Goal: Check status: Check status

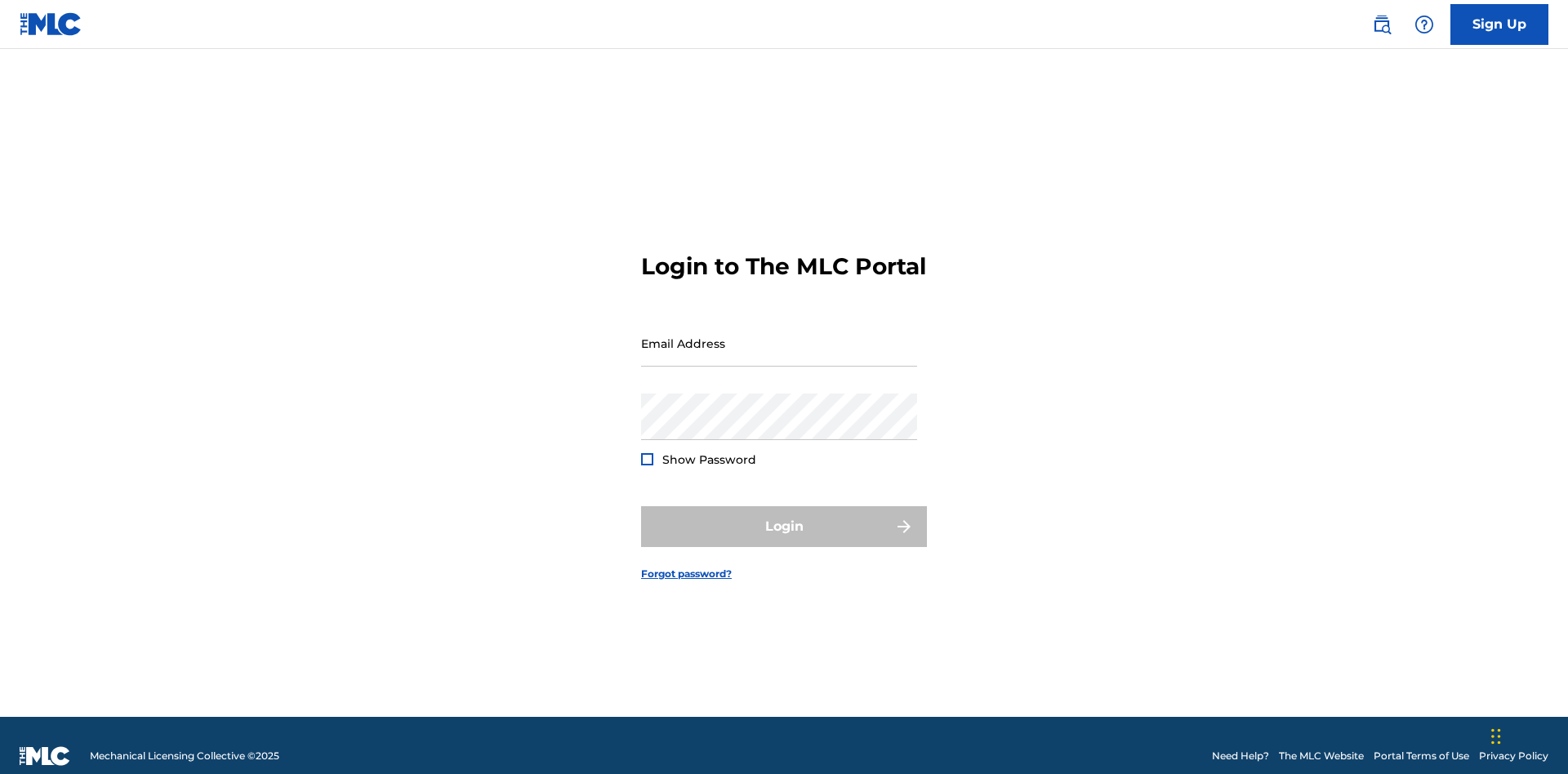
scroll to position [21, 0]
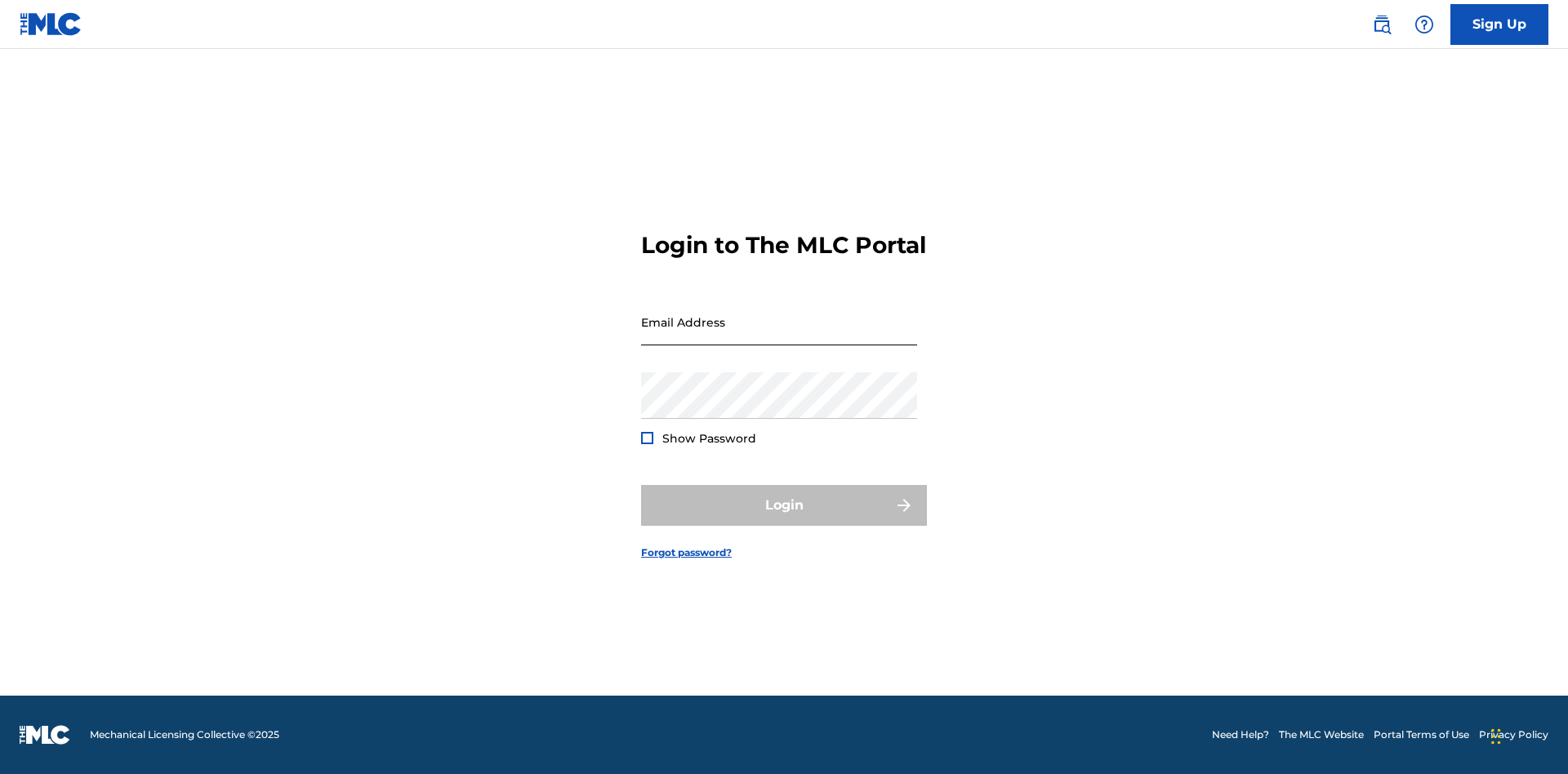
click at [779, 336] on input "Email Address" at bounding box center [779, 322] width 276 height 46
type input "Duke.McTesterson@gmail.com"
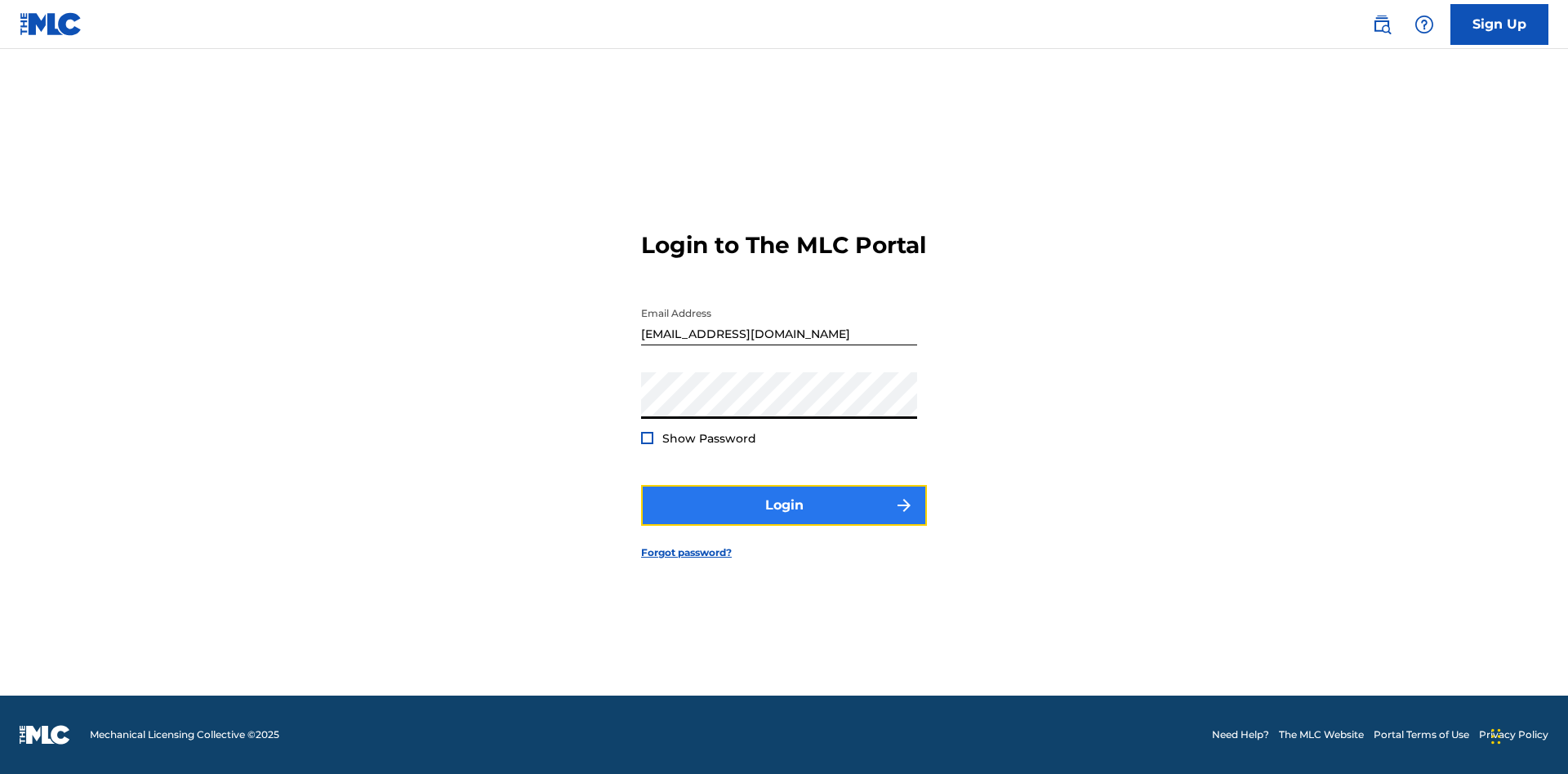
click at [784, 520] on button "Login" at bounding box center [784, 505] width 286 height 41
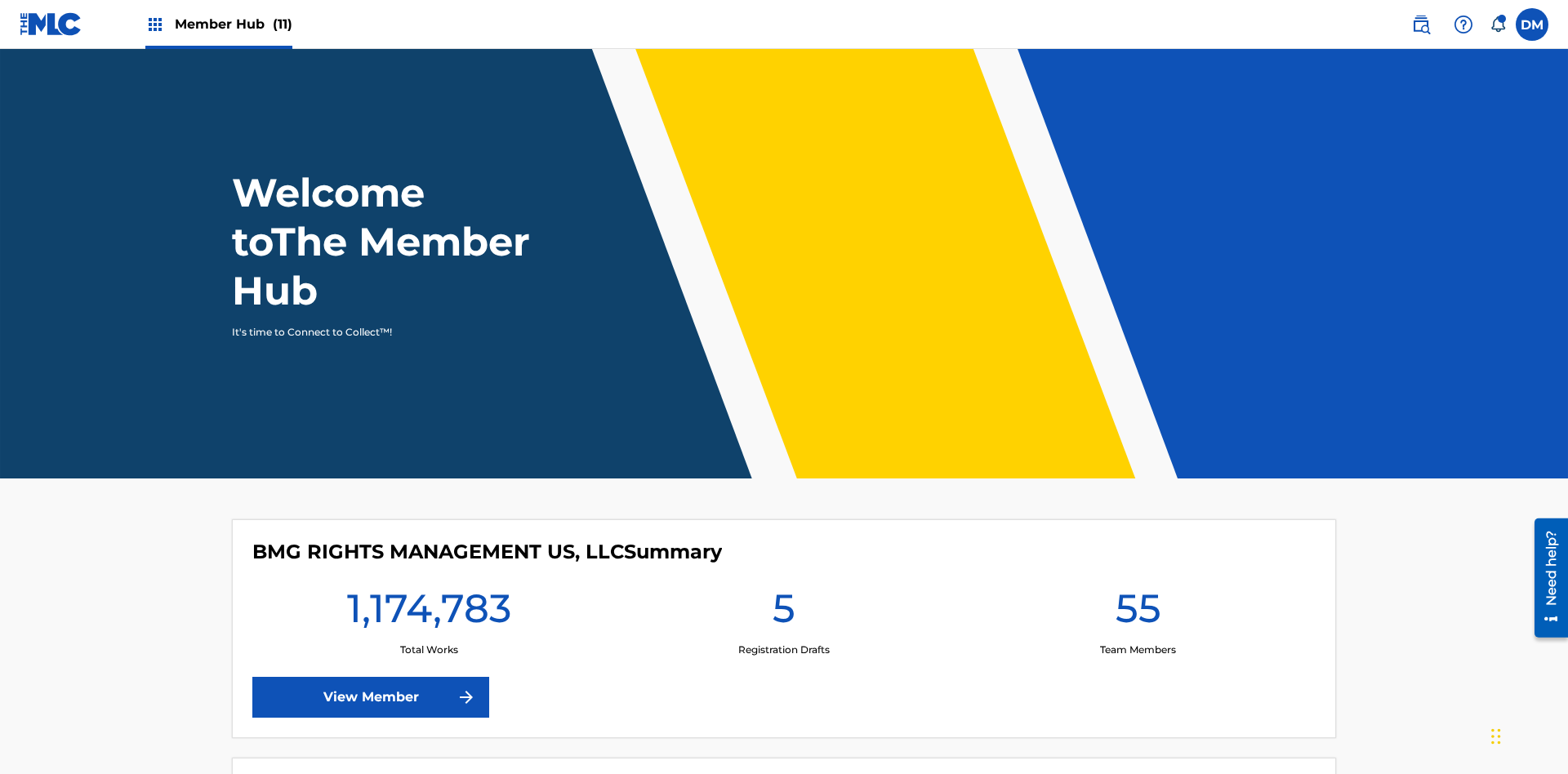
click at [233, 24] on span "Member Hub (11)" at bounding box center [233, 24] width 117 height 19
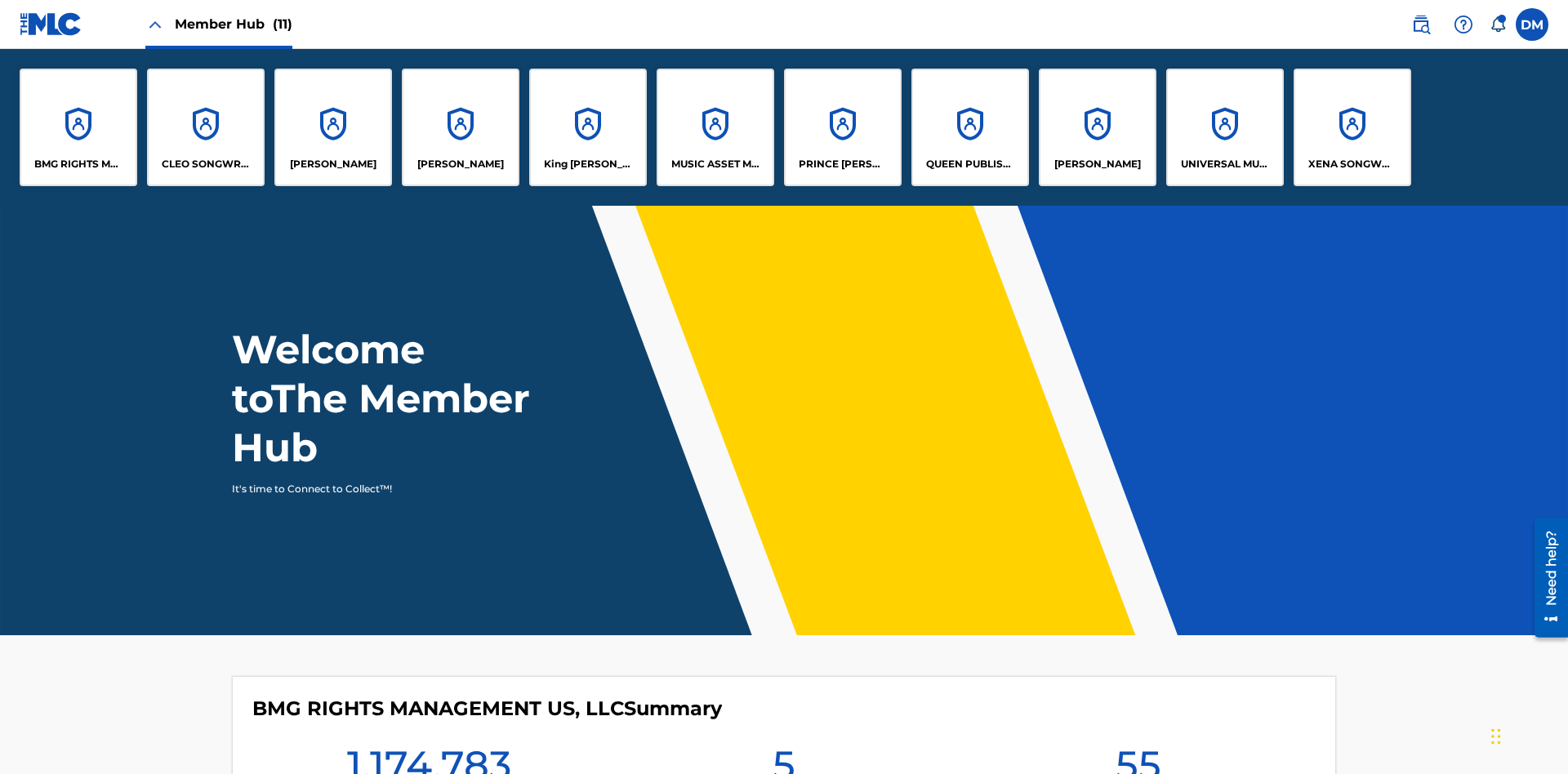
scroll to position [59, 0]
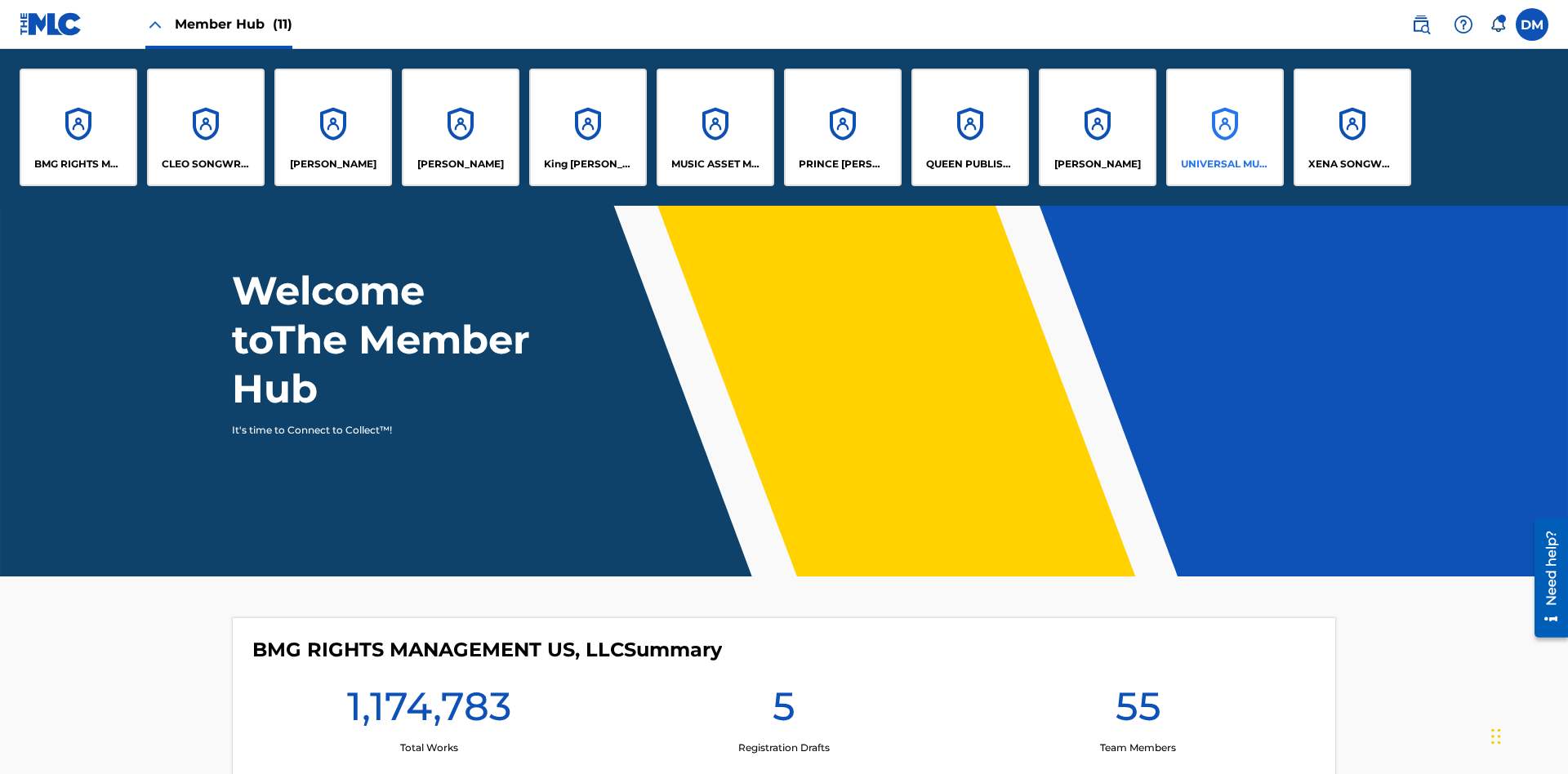
click at [1225, 164] on p "UNIVERSAL MUSIC PUB GROUP" at bounding box center [1226, 164] width 89 height 15
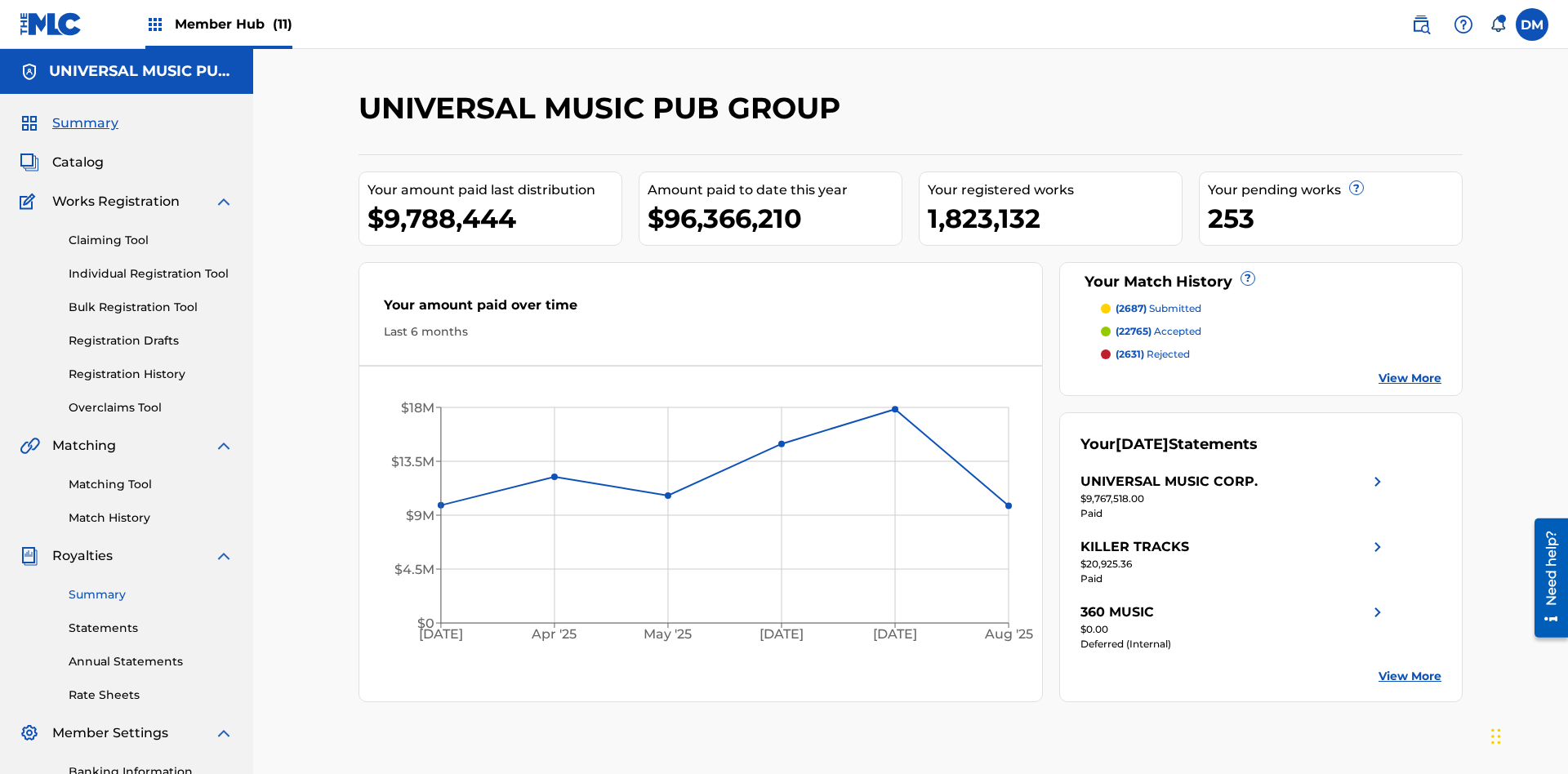
click at [151, 587] on link "Summary" at bounding box center [152, 595] width 165 height 17
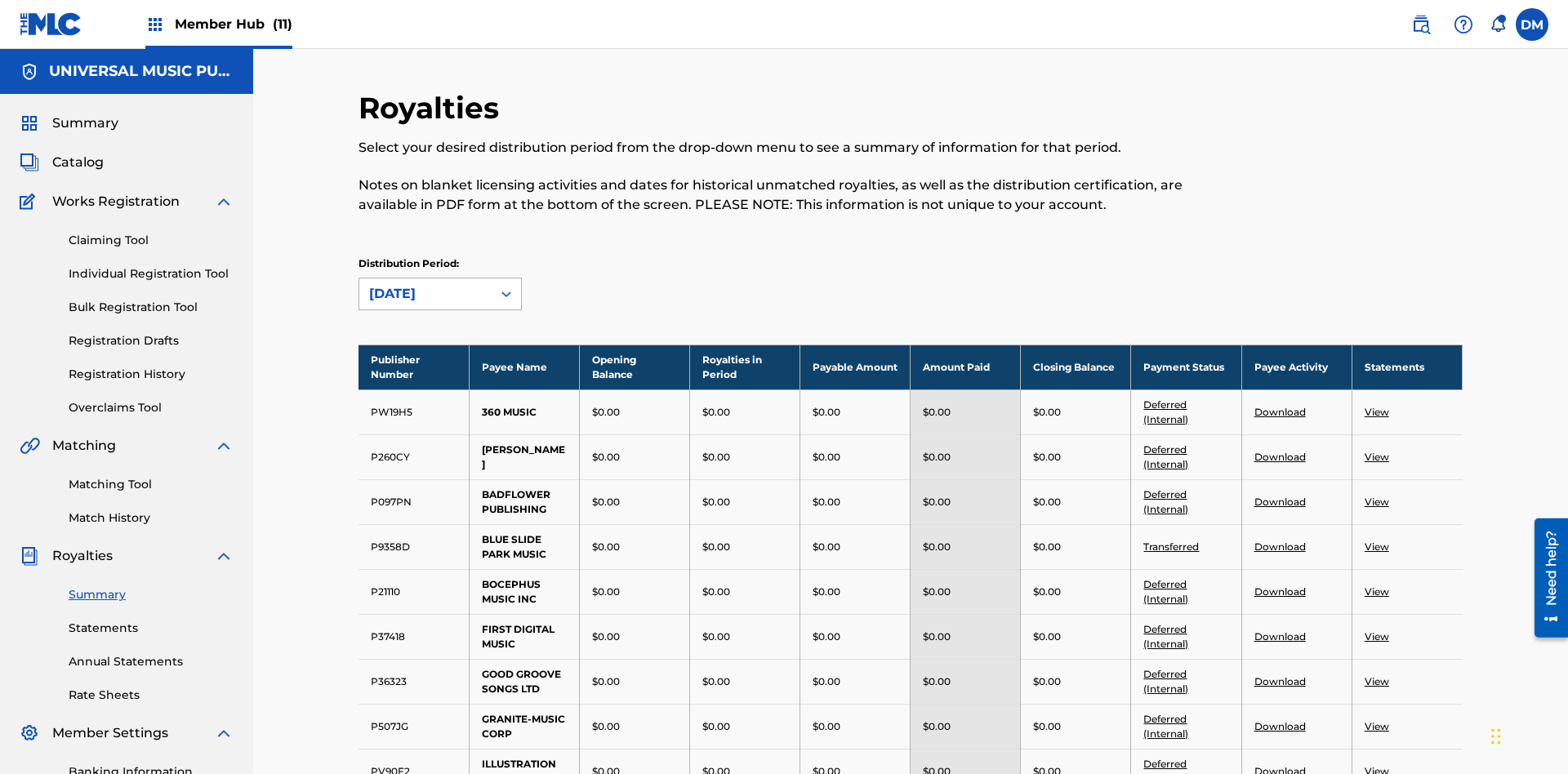
click at [425, 284] on div "August 2025" at bounding box center [425, 294] width 113 height 20
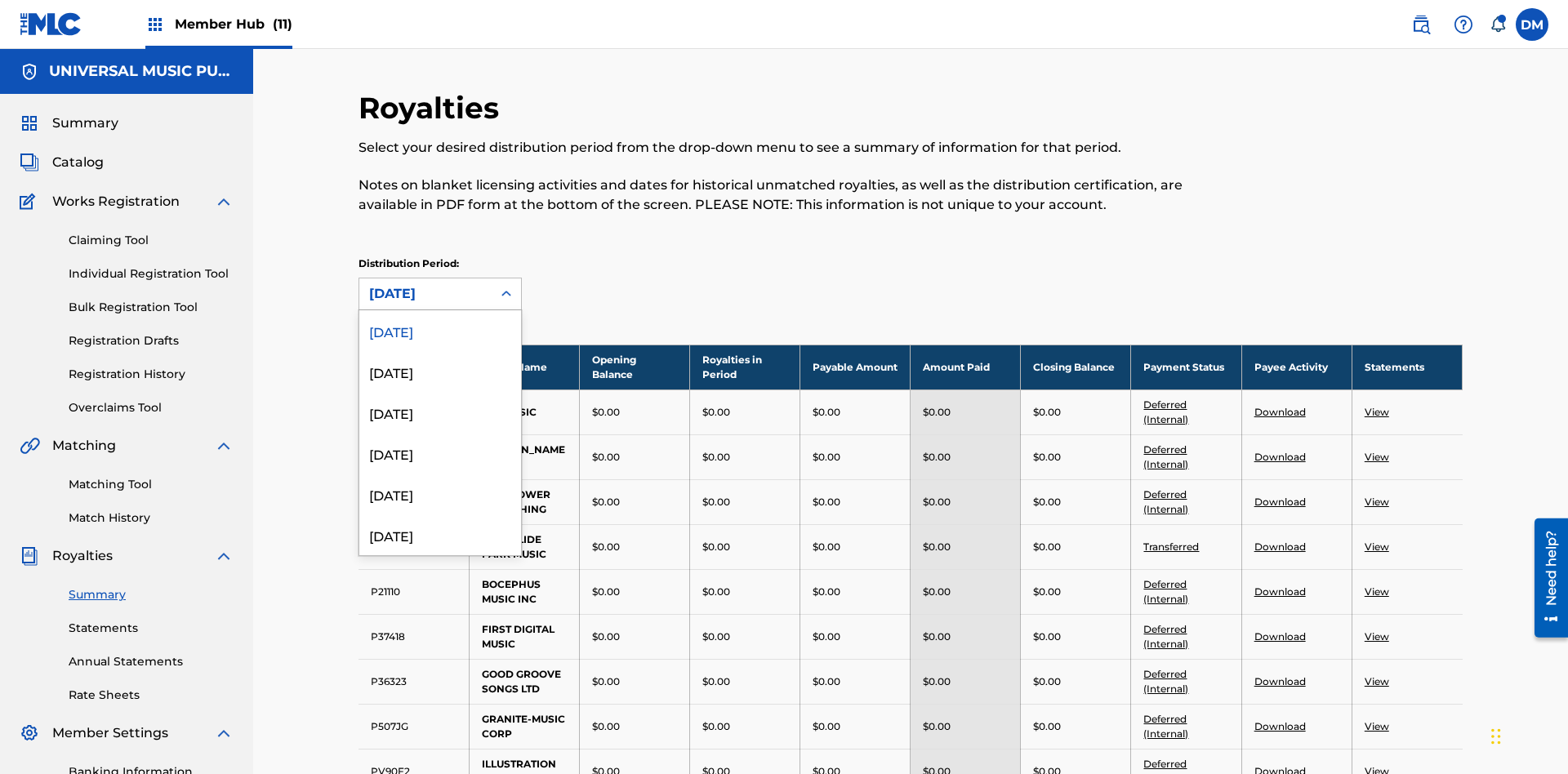
click at [425, 284] on div "August 2025" at bounding box center [425, 294] width 113 height 20
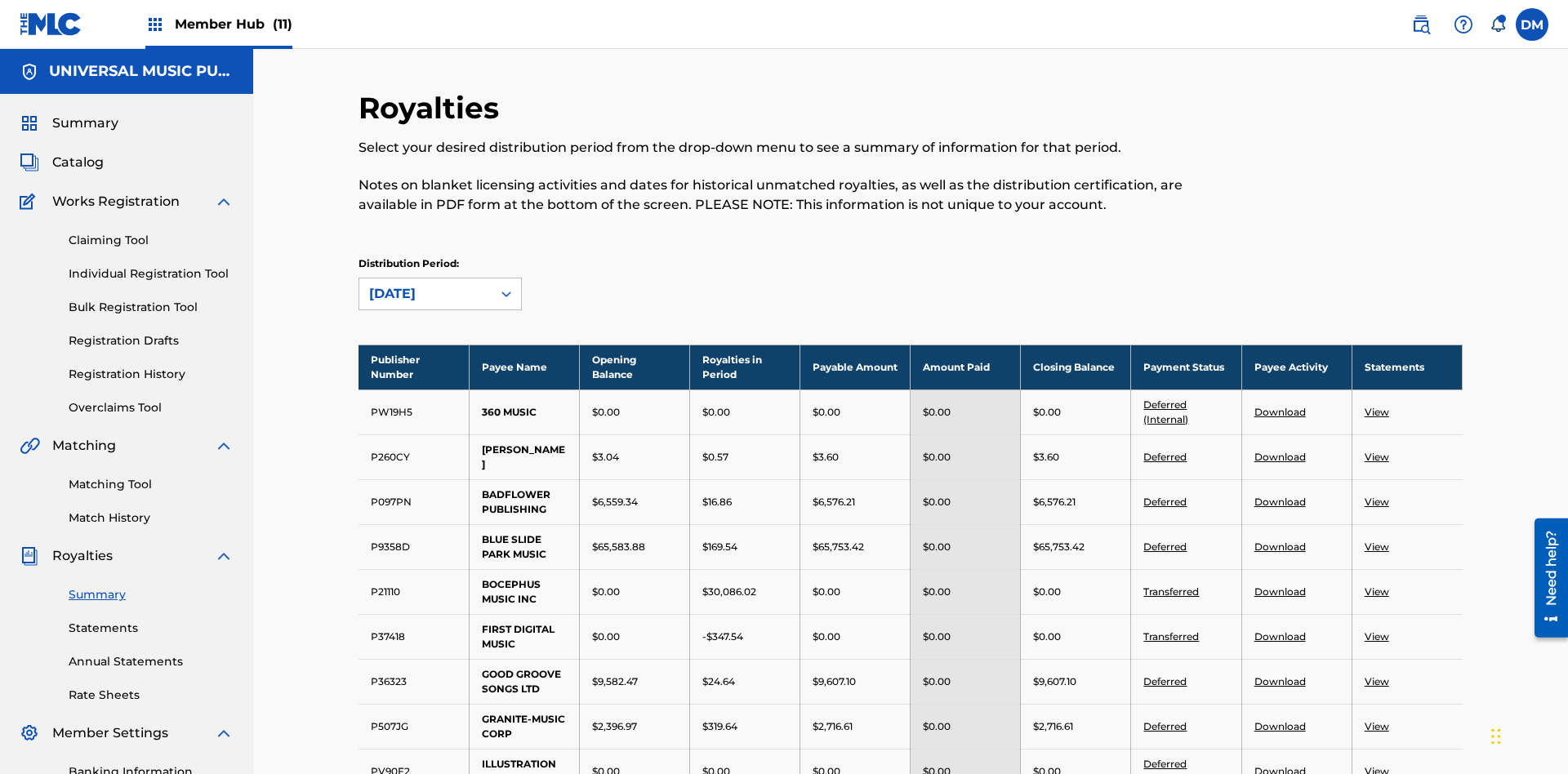
click at [425, 284] on div "April 2024" at bounding box center [425, 294] width 113 height 20
